Goal: Task Accomplishment & Management: Manage account settings

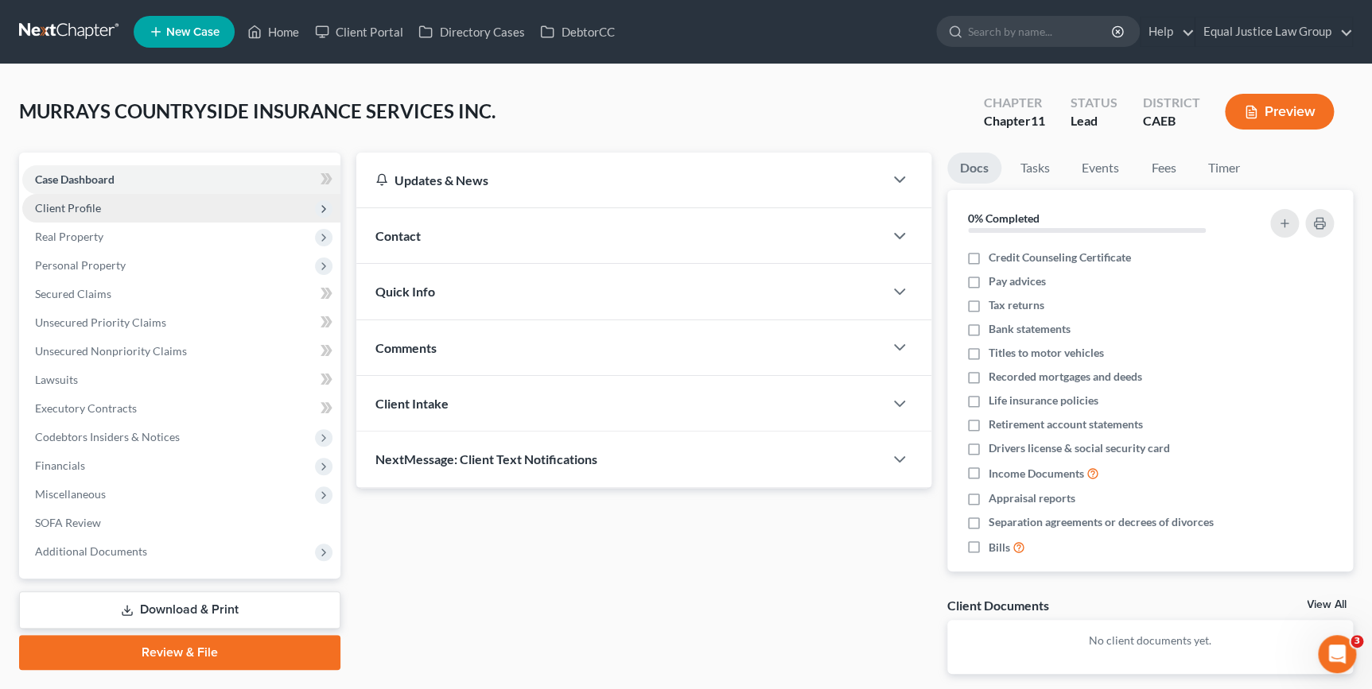
click at [113, 203] on span "Client Profile" at bounding box center [181, 208] width 318 height 29
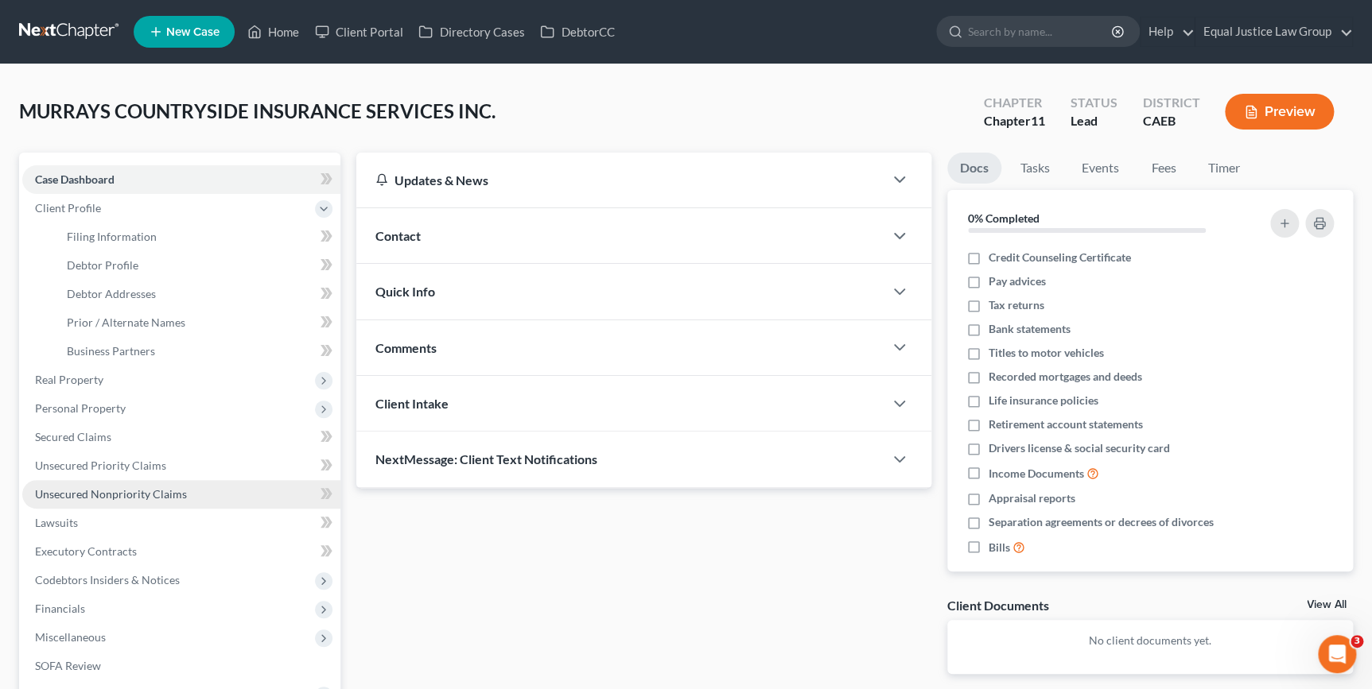
click at [119, 489] on span "Unsecured Nonpriority Claims" at bounding box center [111, 494] width 152 height 14
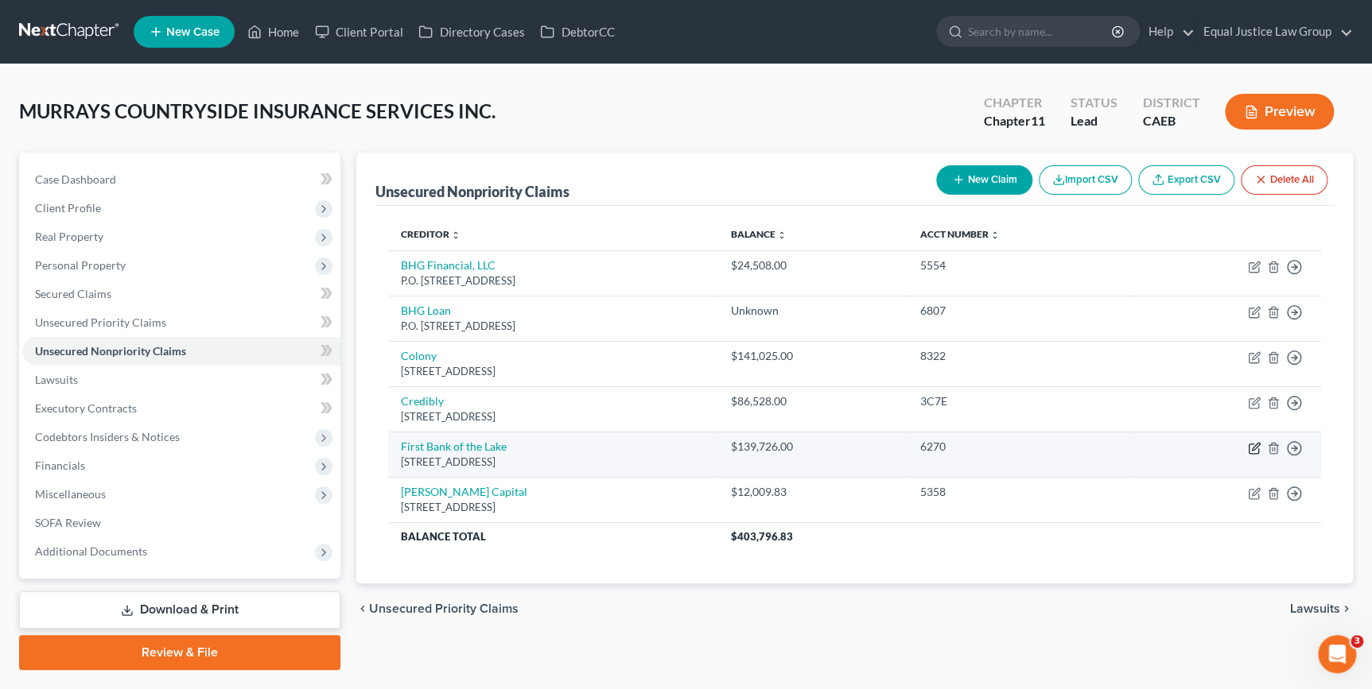
click at [1254, 448] on icon "button" at bounding box center [1254, 448] width 13 height 13
select select "26"
select select "8"
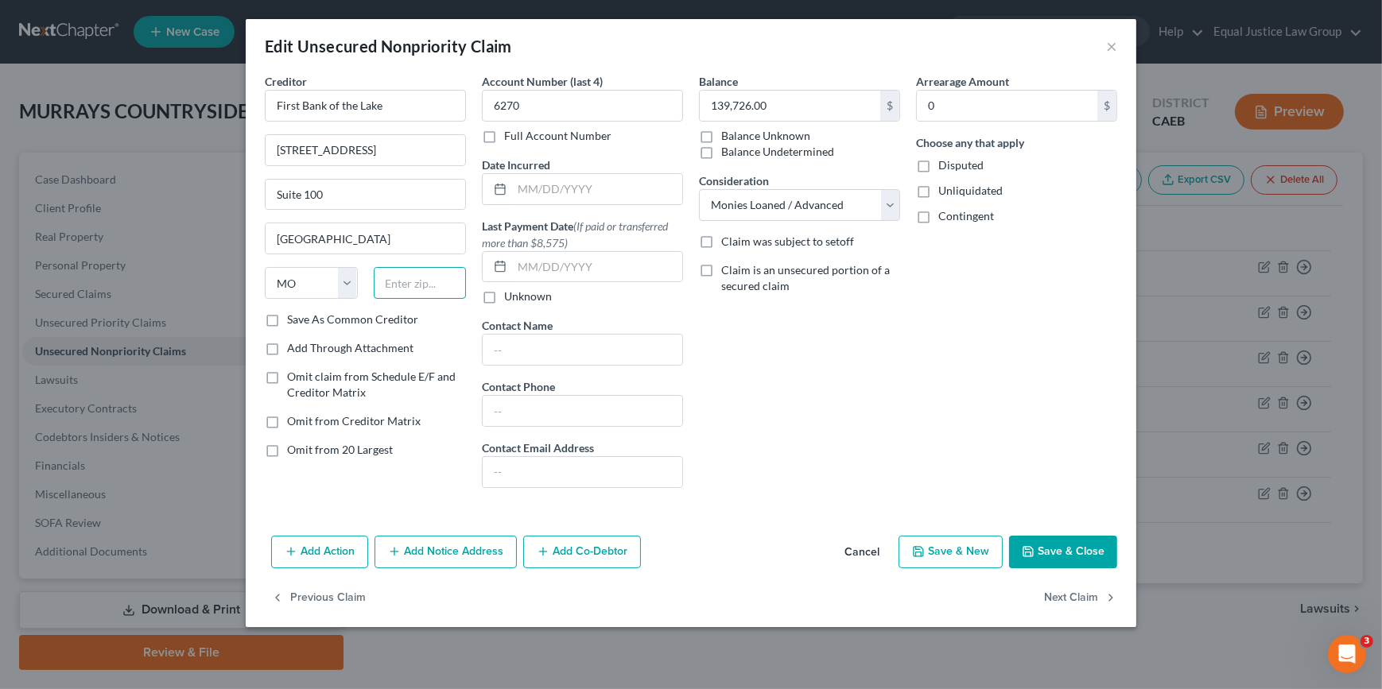
click at [394, 278] on input "text" at bounding box center [420, 283] width 93 height 32
type input "65065"
click at [1034, 553] on icon "button" at bounding box center [1028, 551] width 13 height 13
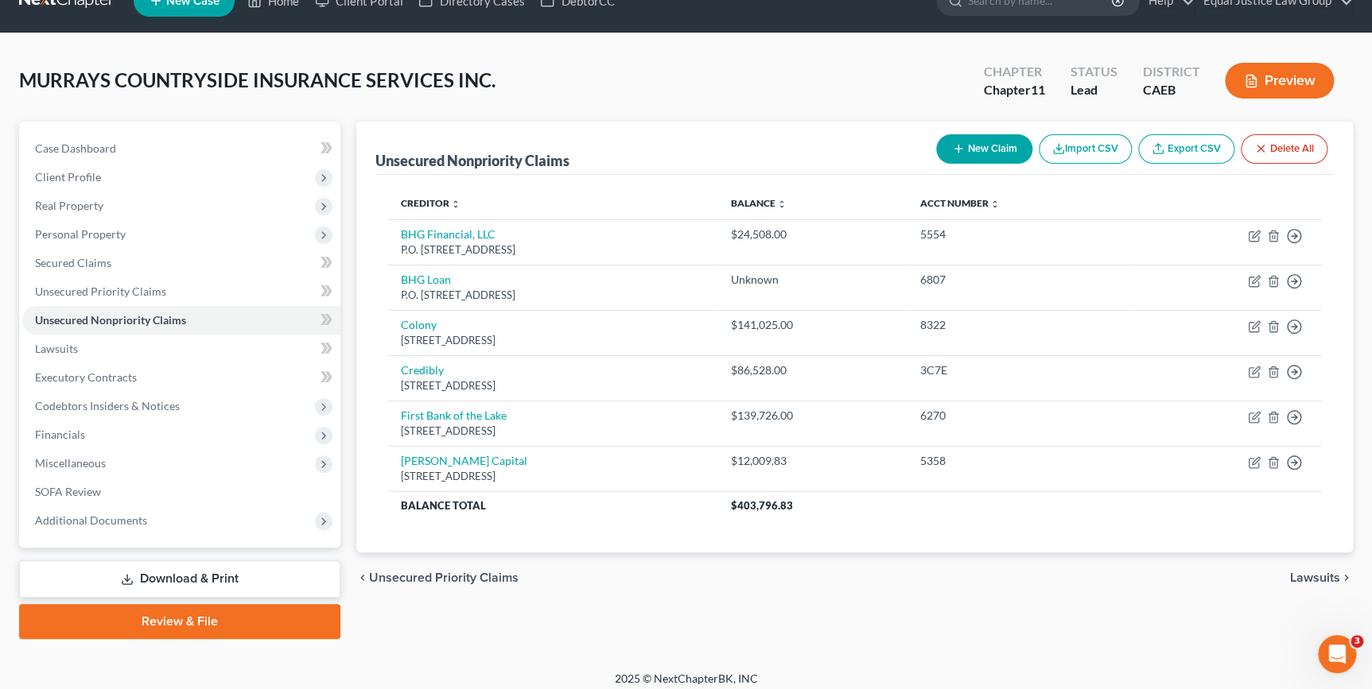
scroll to position [39, 0]
